Goal: Information Seeking & Learning: Learn about a topic

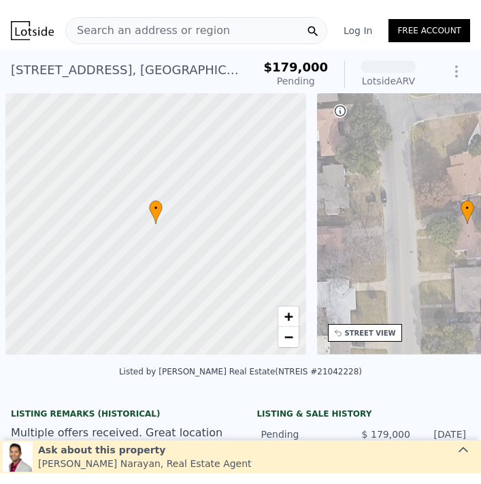
scroll to position [0, 5]
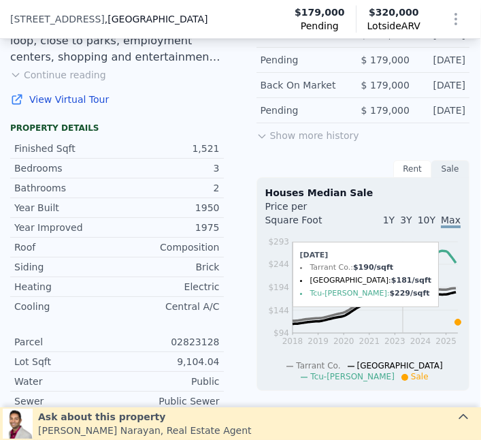
scroll to position [408, 1]
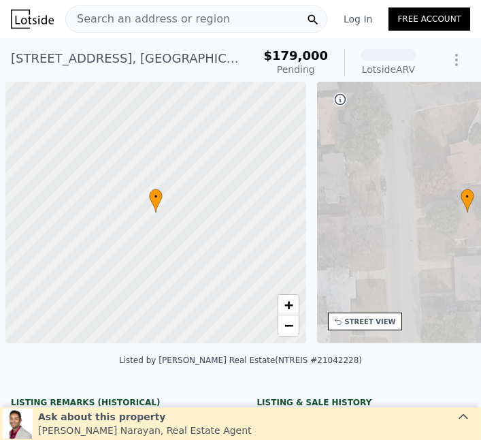
scroll to position [0, 5]
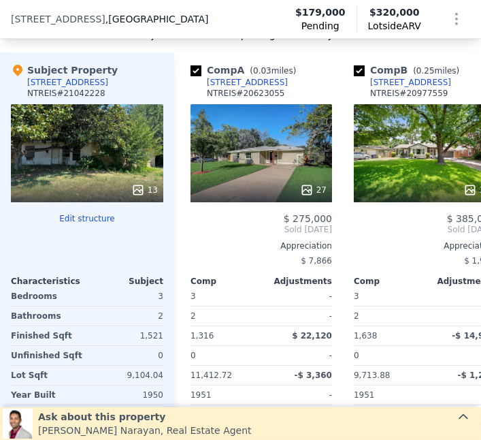
scroll to position [1576, 0]
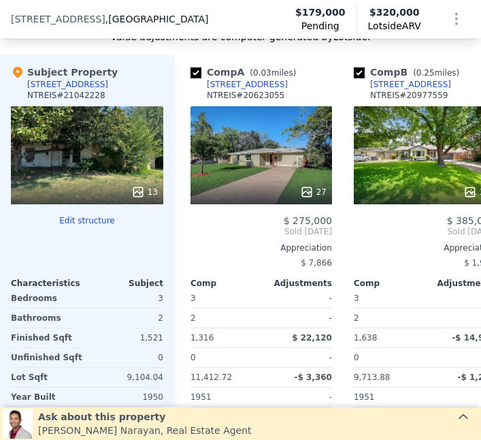
click at [133, 191] on icon at bounding box center [138, 192] width 14 height 14
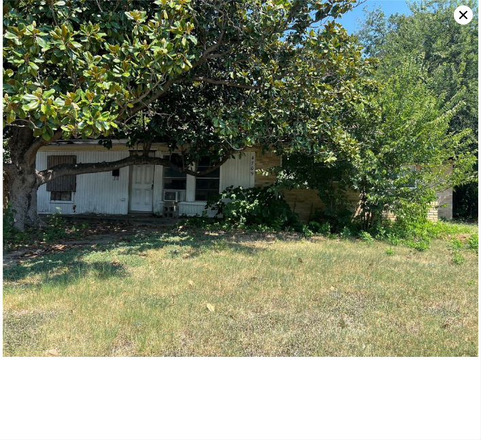
scroll to position [0, 0]
click at [463, 12] on icon at bounding box center [463, 14] width 19 height 19
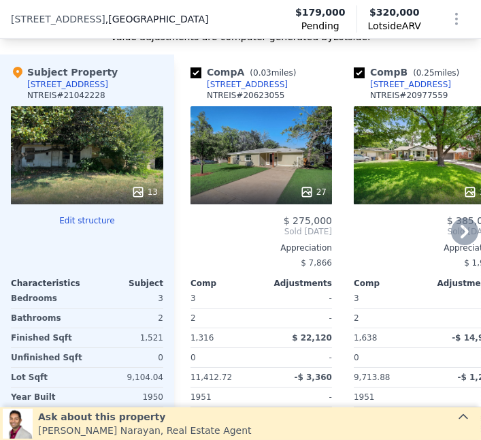
click at [309, 193] on icon at bounding box center [306, 191] width 9 height 9
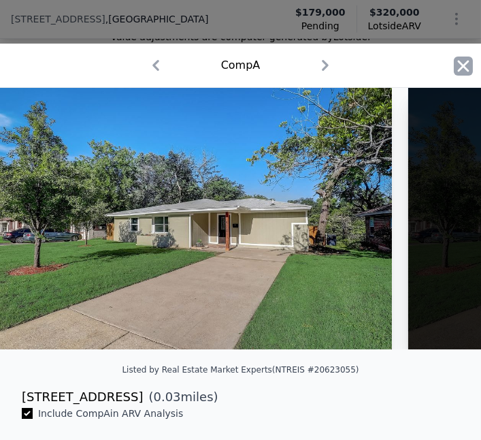
click at [459, 67] on icon "button" at bounding box center [463, 65] width 19 height 19
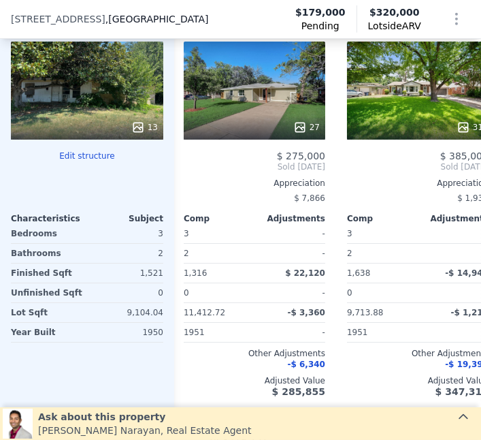
scroll to position [0, 5]
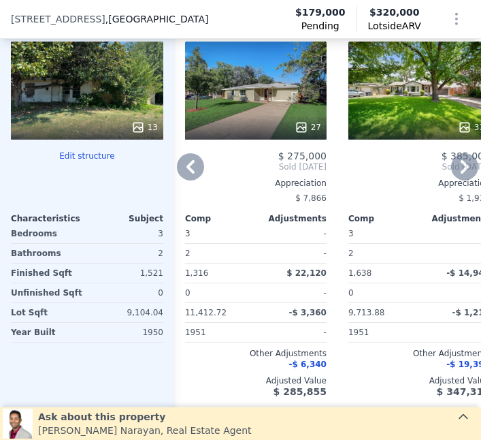
click at [433, 95] on div "31" at bounding box center [420, 91] width 142 height 98
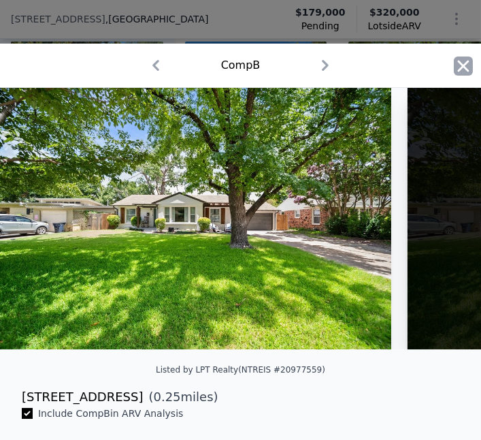
click at [461, 71] on icon "button" at bounding box center [463, 65] width 19 height 19
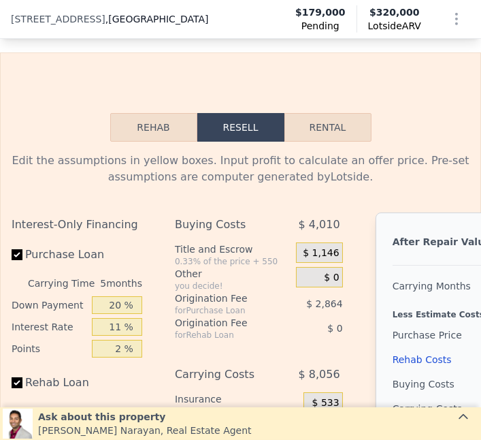
scroll to position [2097, 0]
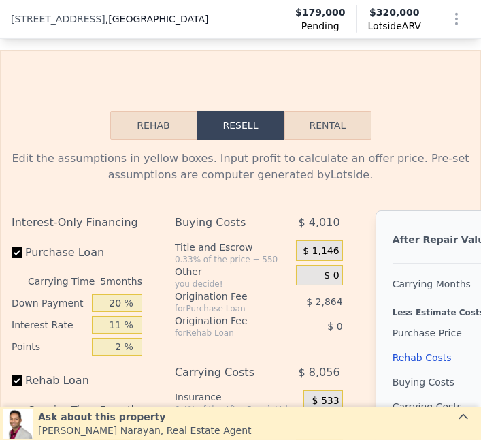
click at [153, 111] on button "Rehab" at bounding box center [153, 125] width 87 height 29
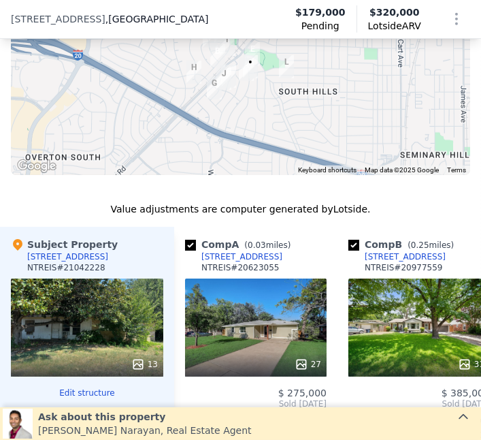
scroll to position [1438, 0]
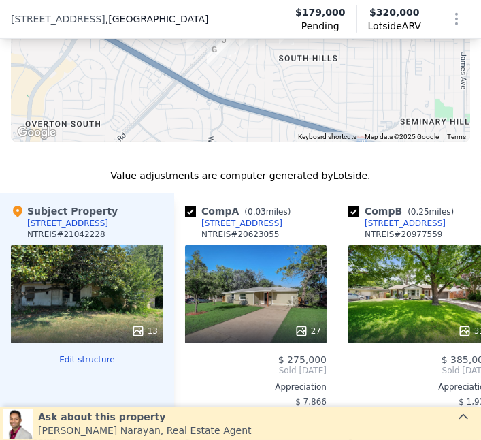
click at [137, 329] on icon at bounding box center [138, 331] width 14 height 14
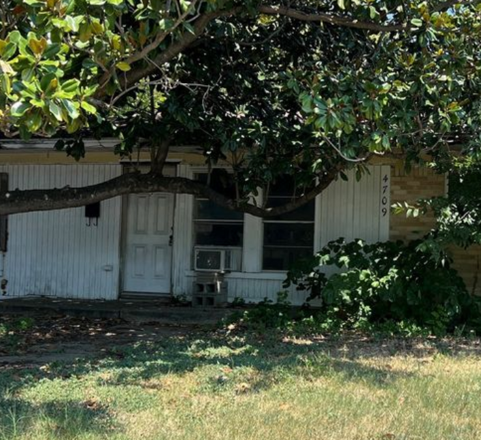
scroll to position [0, 0]
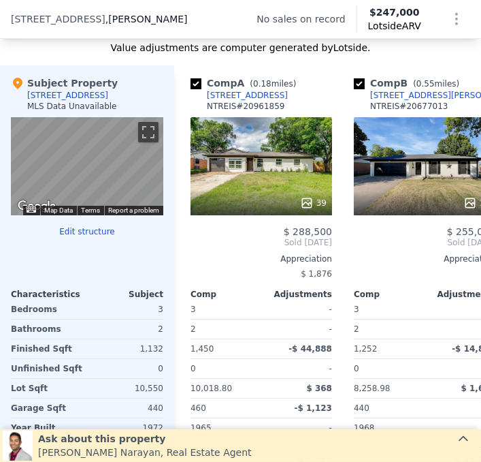
scroll to position [1404, 0]
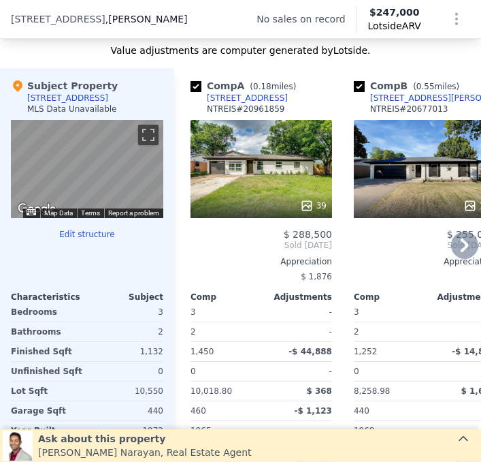
click at [308, 208] on icon at bounding box center [306, 205] width 9 height 9
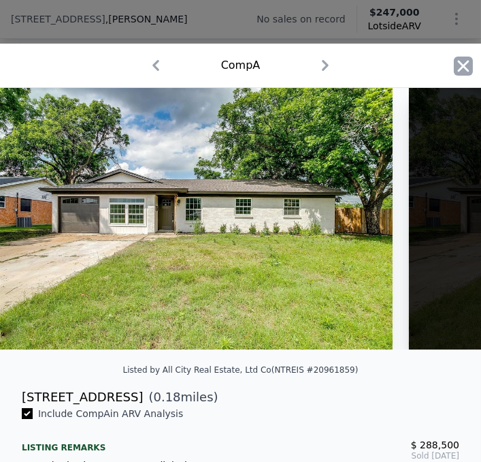
click at [457, 66] on icon "button" at bounding box center [463, 65] width 19 height 19
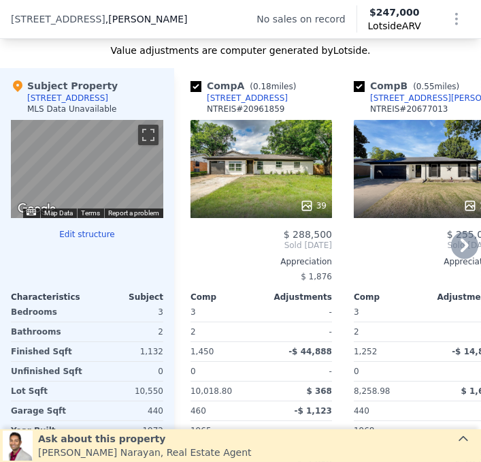
click at [450, 208] on div "15" at bounding box center [425, 206] width 130 height 14
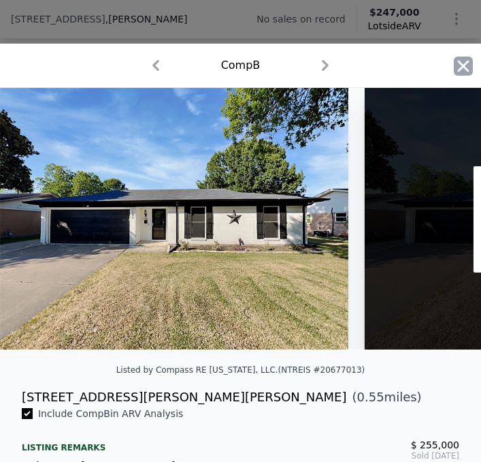
click at [466, 64] on icon "button" at bounding box center [464, 66] width 12 height 12
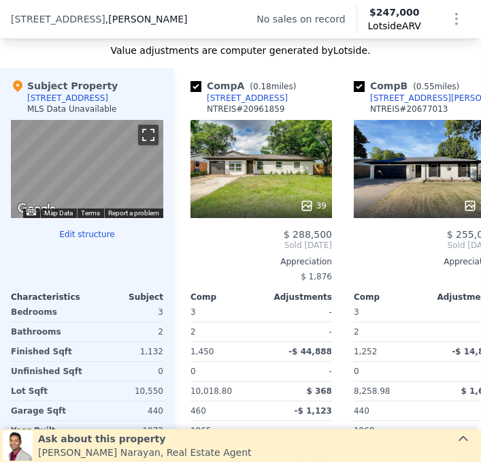
click at [147, 130] on button "Toggle fullscreen view" at bounding box center [148, 135] width 20 height 20
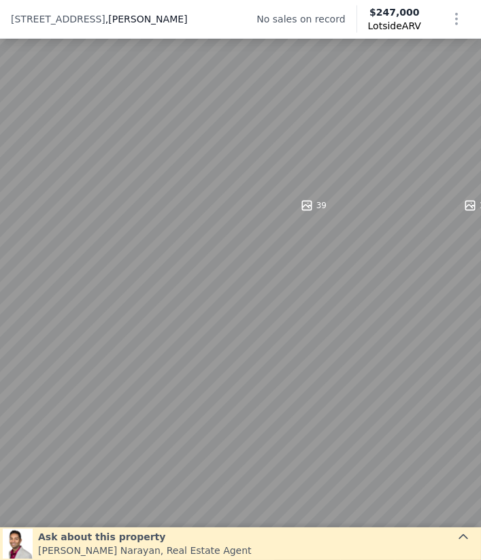
click at [472, 16] on button "Toggle fullscreen view" at bounding box center [466, 15] width 20 height 20
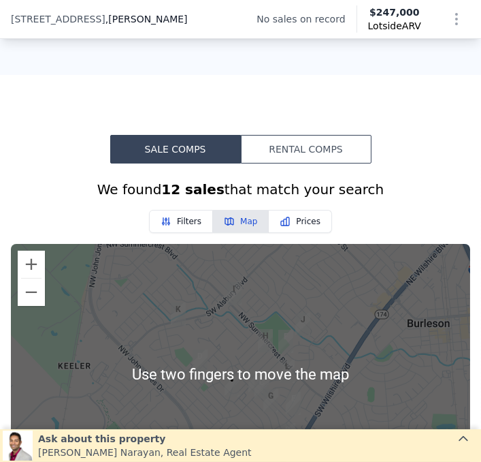
scroll to position [924, 0]
